Goal: Check status

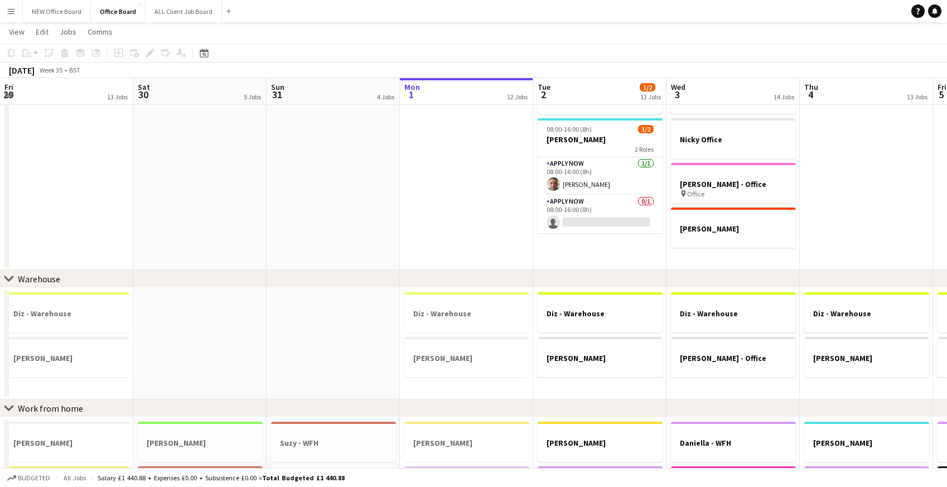
scroll to position [0, 366]
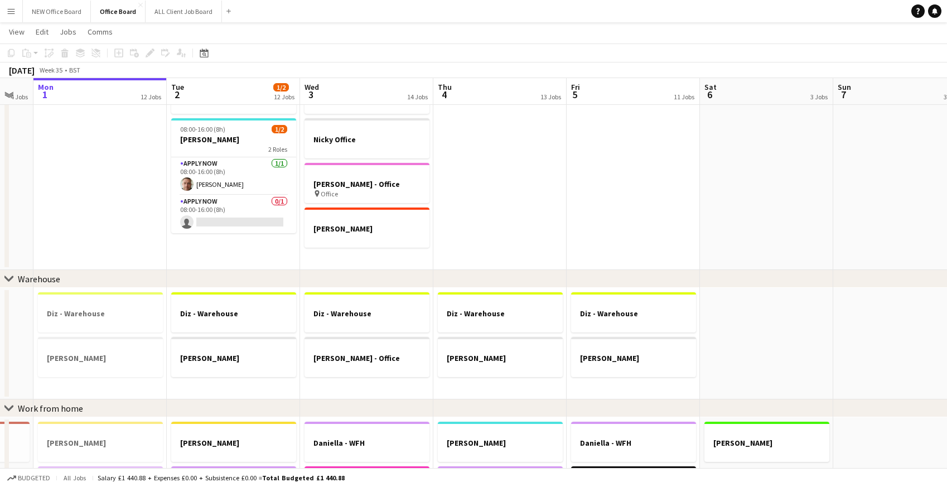
click at [16, 12] on button "Menu" at bounding box center [11, 11] width 22 height 22
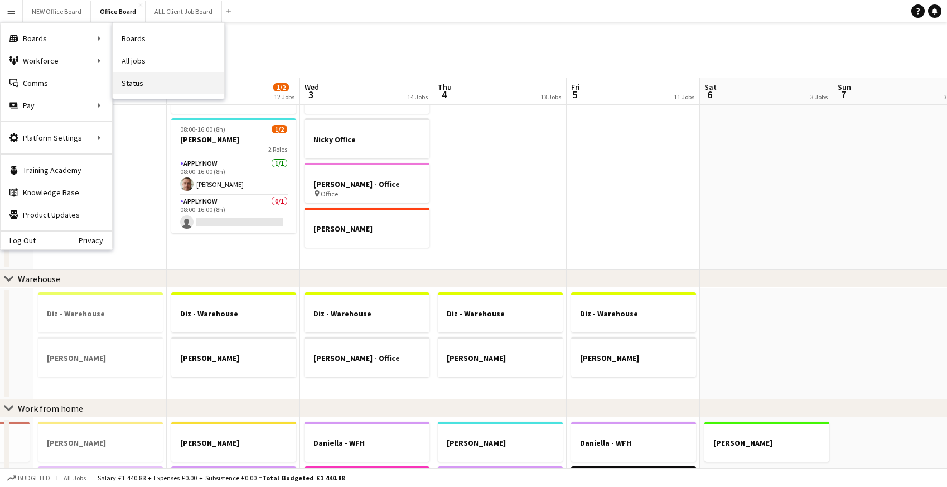
click at [133, 86] on link "Status" at bounding box center [169, 83] width 112 height 22
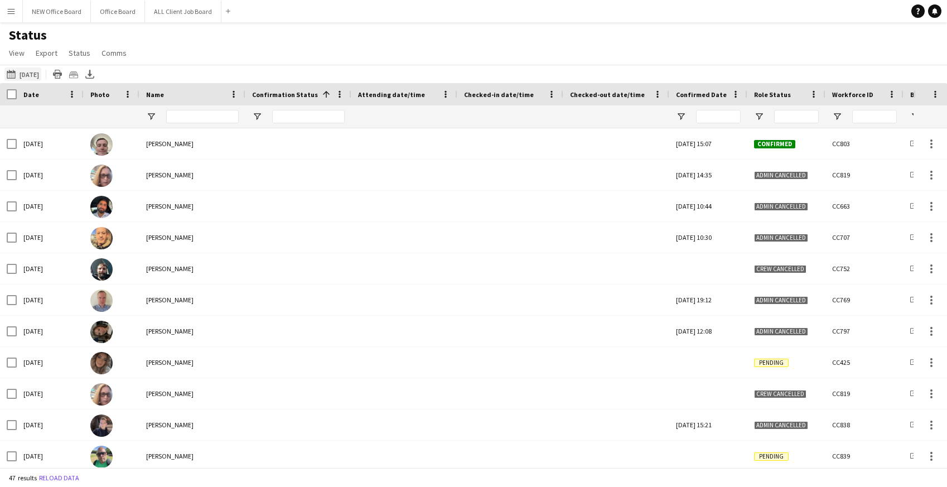
click at [40, 69] on button "[DATE] [DATE]" at bounding box center [22, 73] width 37 height 13
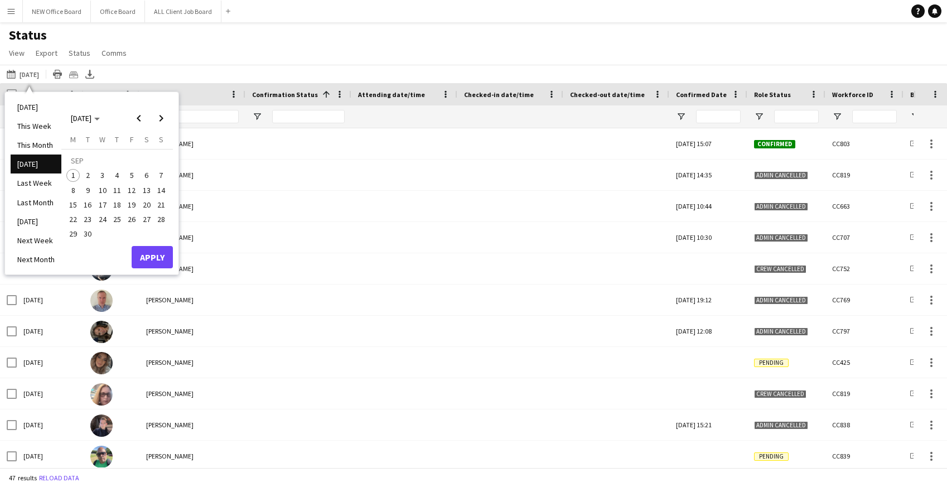
click at [76, 174] on span "1" at bounding box center [72, 175] width 13 height 13
click at [151, 261] on button "Apply" at bounding box center [152, 257] width 41 height 22
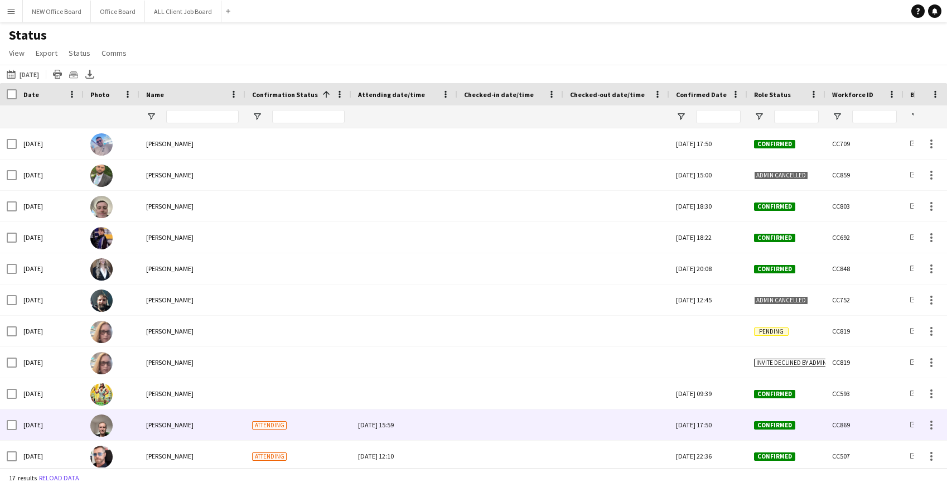
scroll to position [192, 0]
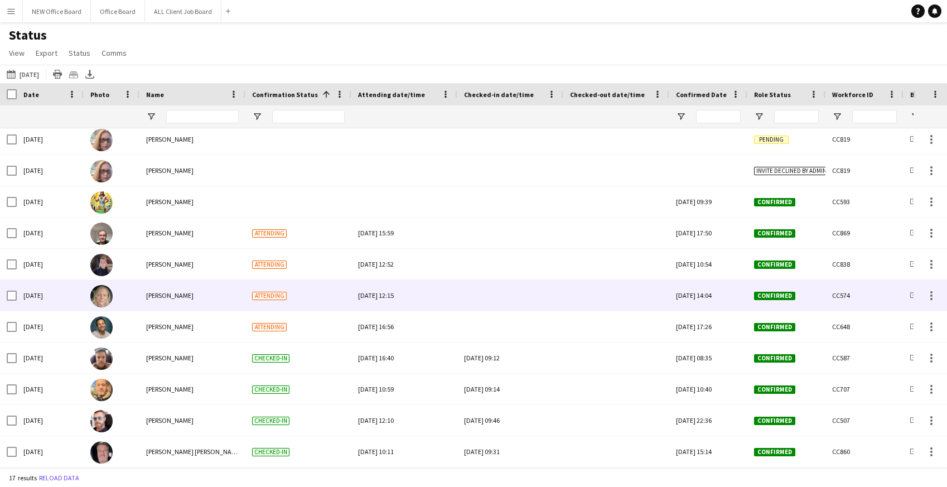
scroll to position [171, 0]
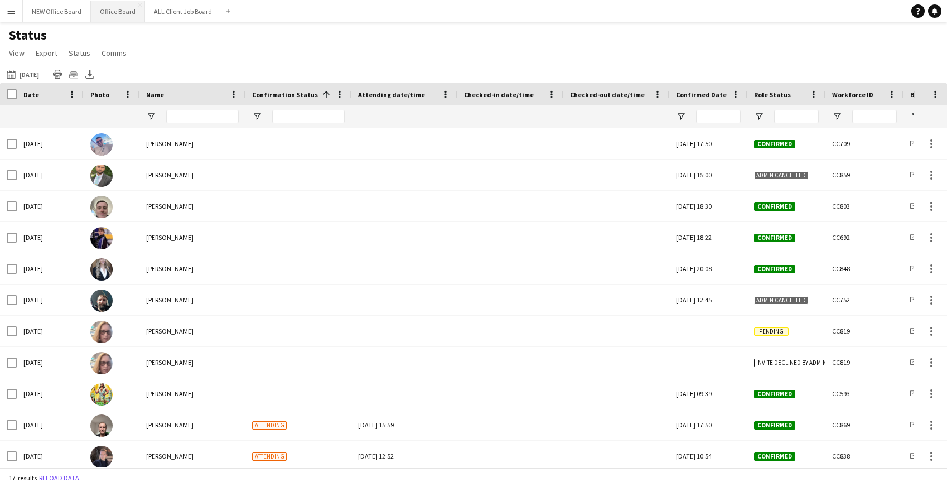
click at [130, 13] on button "Office Board Close" at bounding box center [118, 12] width 54 height 22
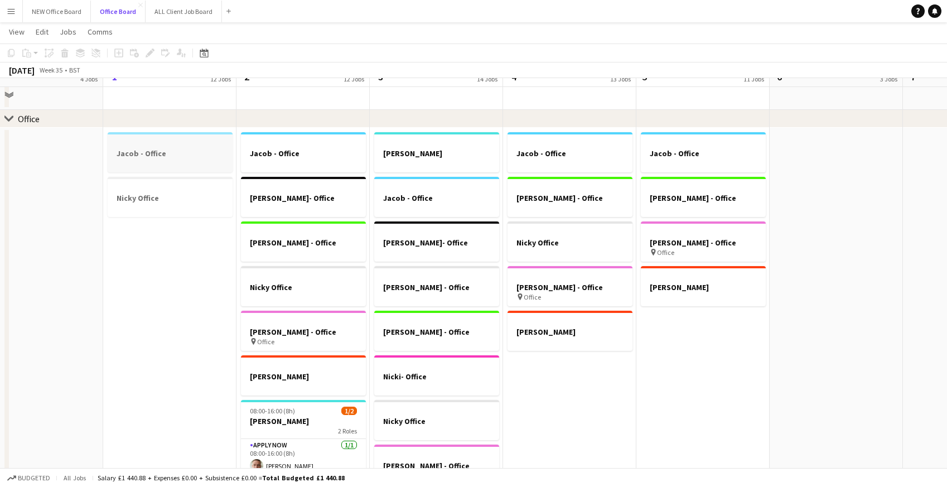
scroll to position [31, 0]
